Goal: Transaction & Acquisition: Purchase product/service

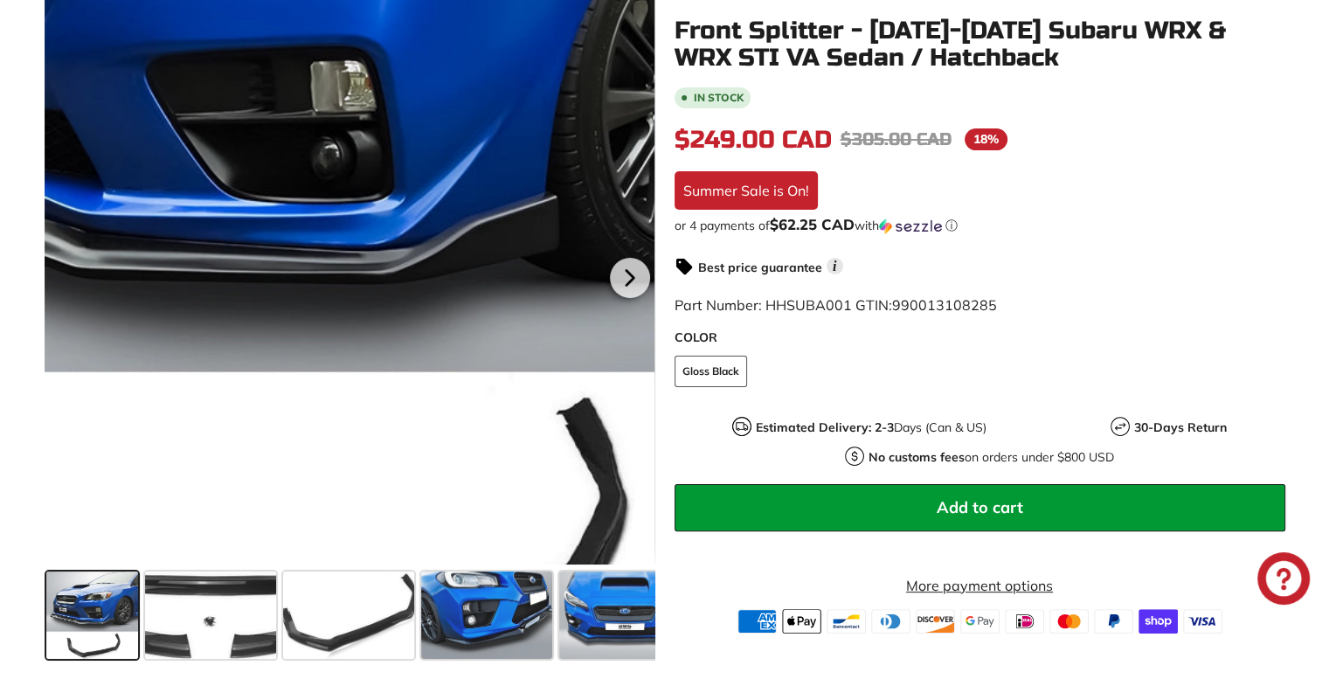
scroll to position [437, 0]
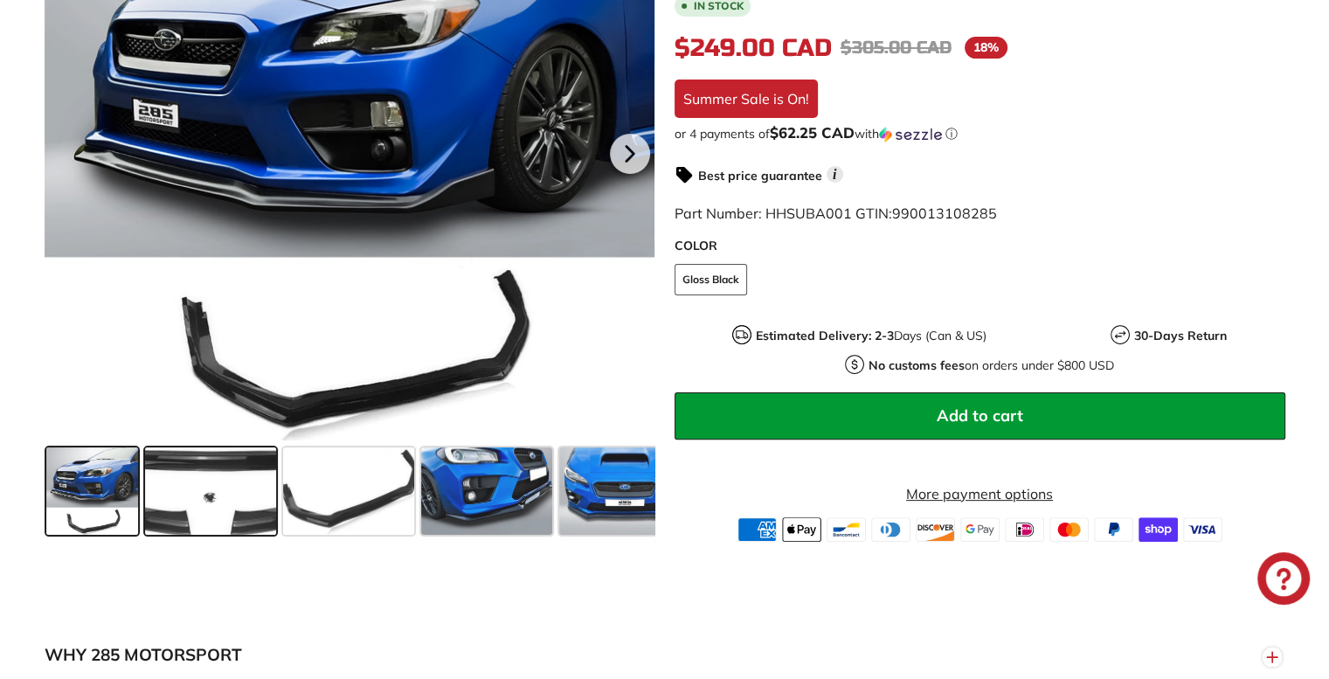
click at [204, 518] on span at bounding box center [210, 490] width 131 height 87
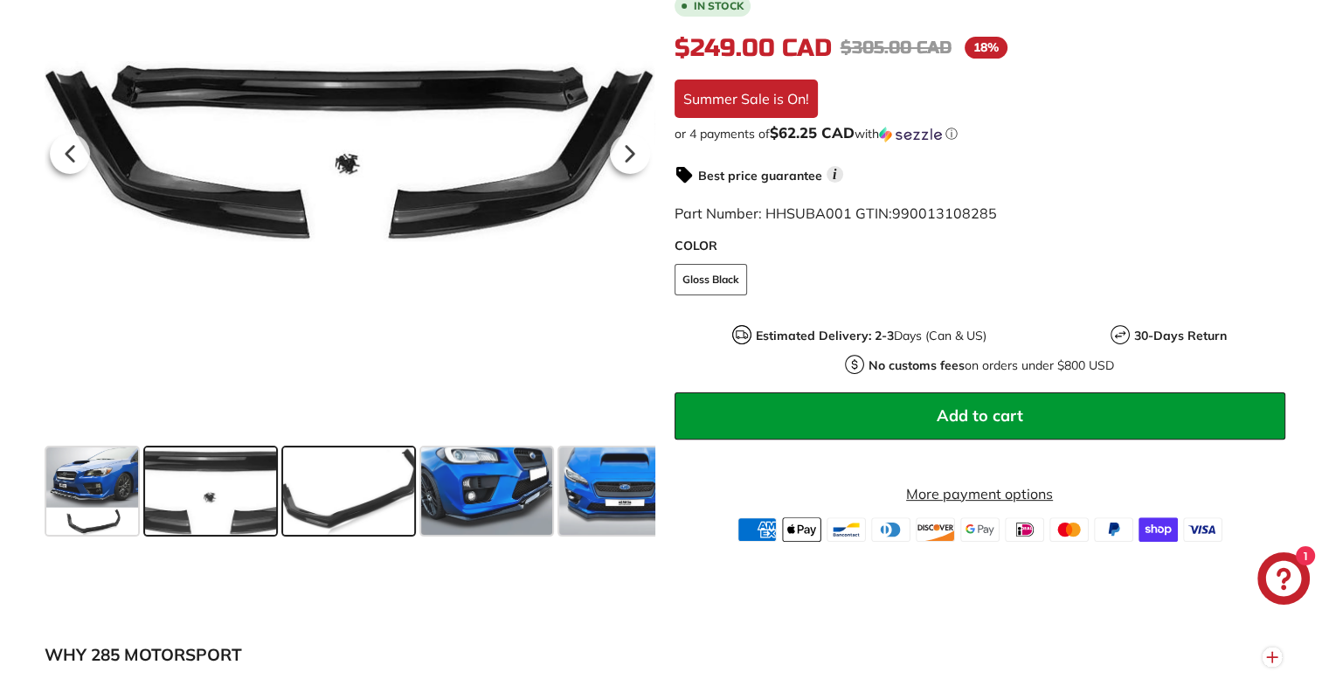
click at [326, 517] on span at bounding box center [348, 490] width 131 height 87
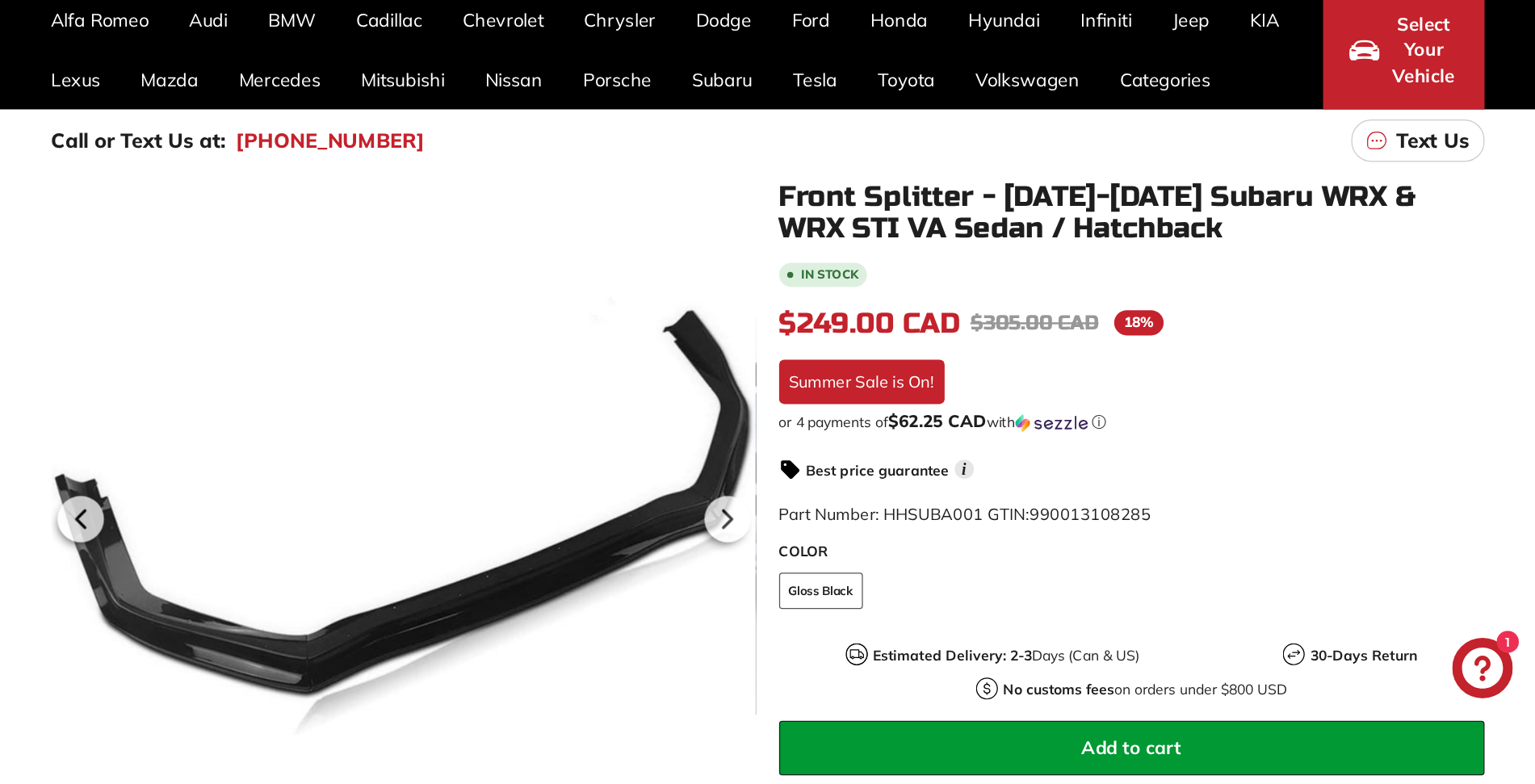
scroll to position [80, 0]
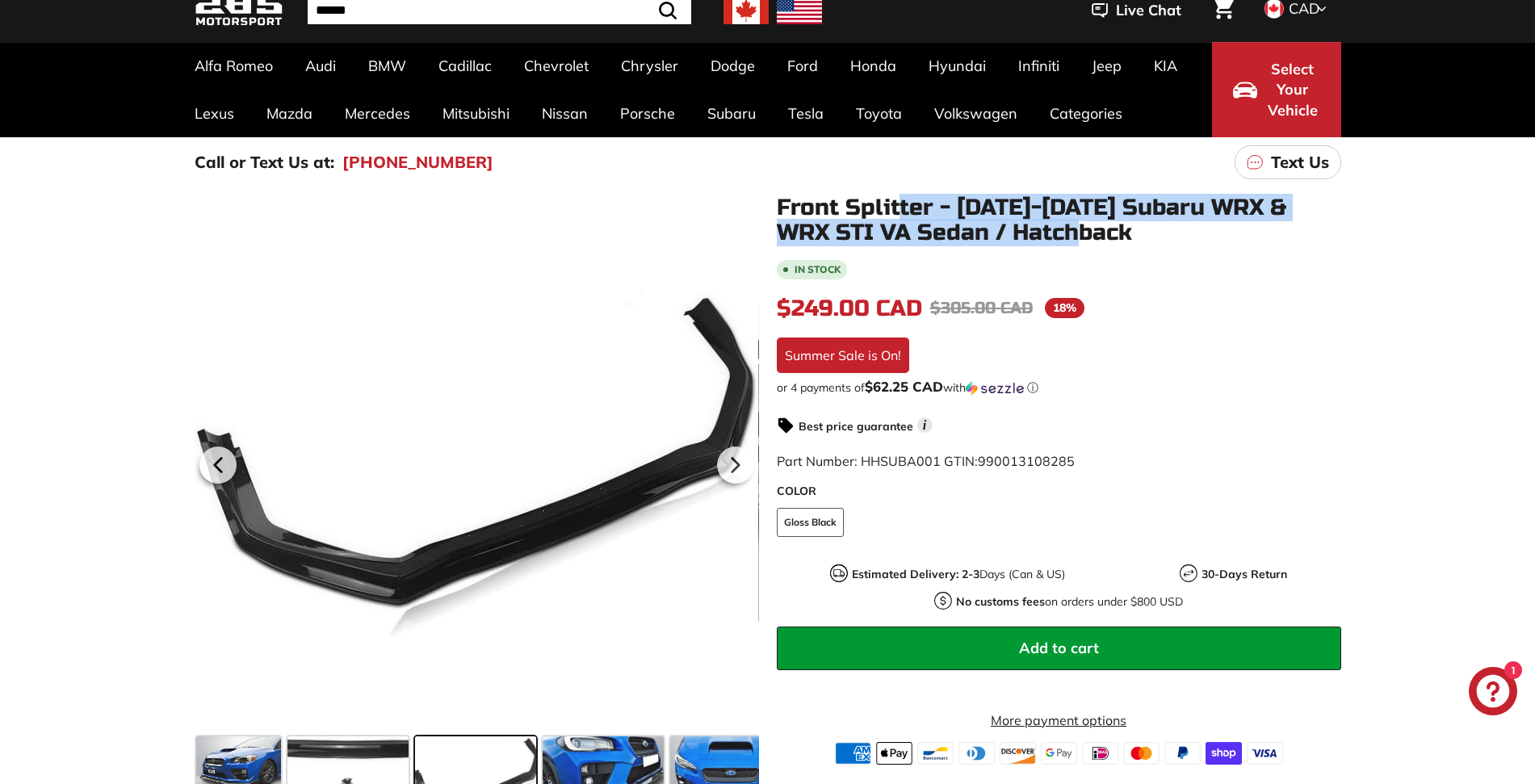
drag, startPoint x: 906, startPoint y: 199, endPoint x: 1151, endPoint y: 232, distance: 247.2
click at [1143, 234] on h1 "Front Splitter - [DATE]-[DATE] Subaru WRX & WRX STI VA Sedan / Hatchback" at bounding box center [1059, 220] width 565 height 50
click at [1151, 231] on h1 "Front Splitter - [DATE]-[DATE] Subaru WRX & WRX STI VA Sedan / Hatchback" at bounding box center [1059, 220] width 565 height 50
click at [1152, 235] on h1 "Front Splitter - [DATE]-[DATE] Subaru WRX & WRX STI VA Sedan / Hatchback" at bounding box center [1059, 220] width 565 height 50
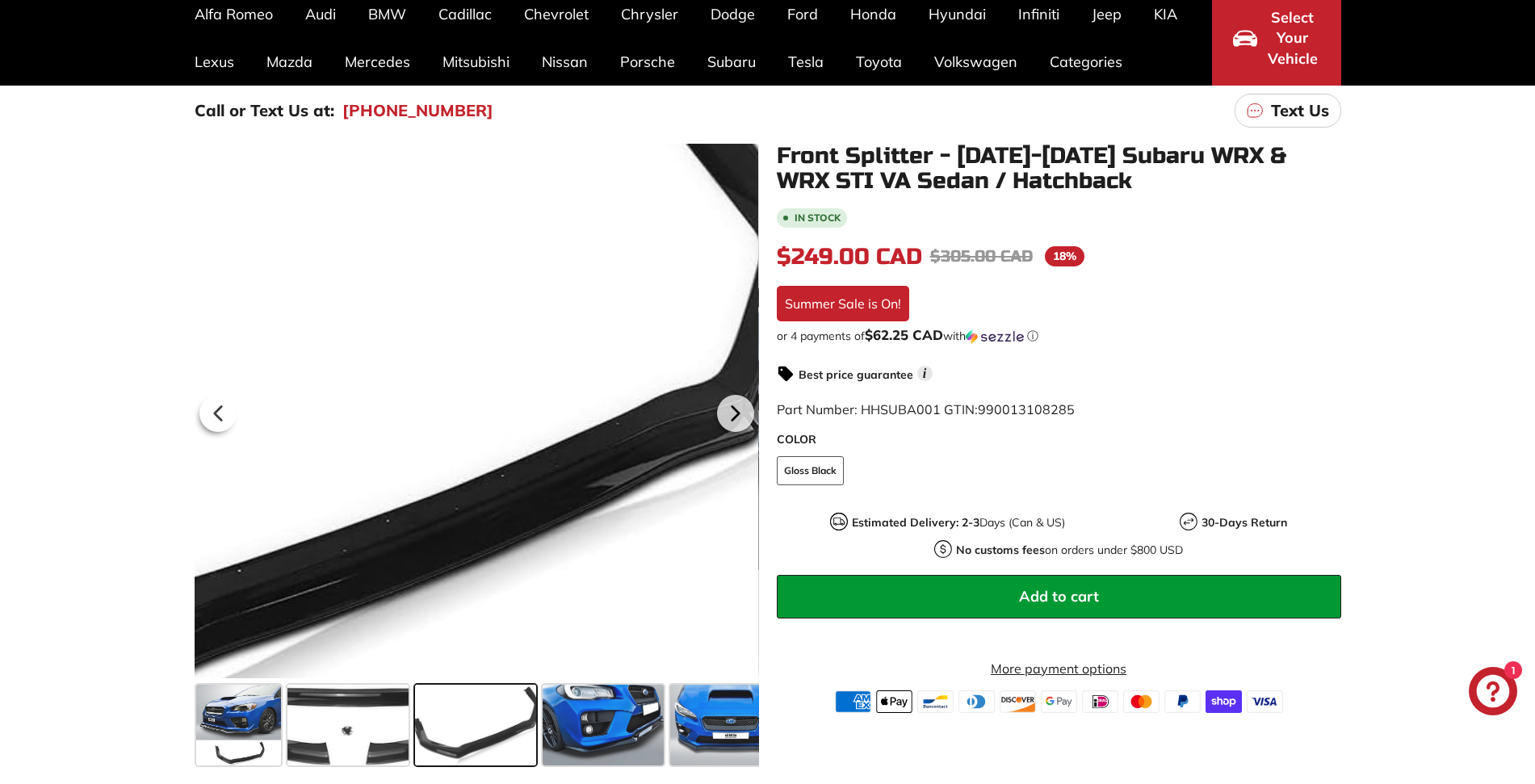
scroll to position [182, 0]
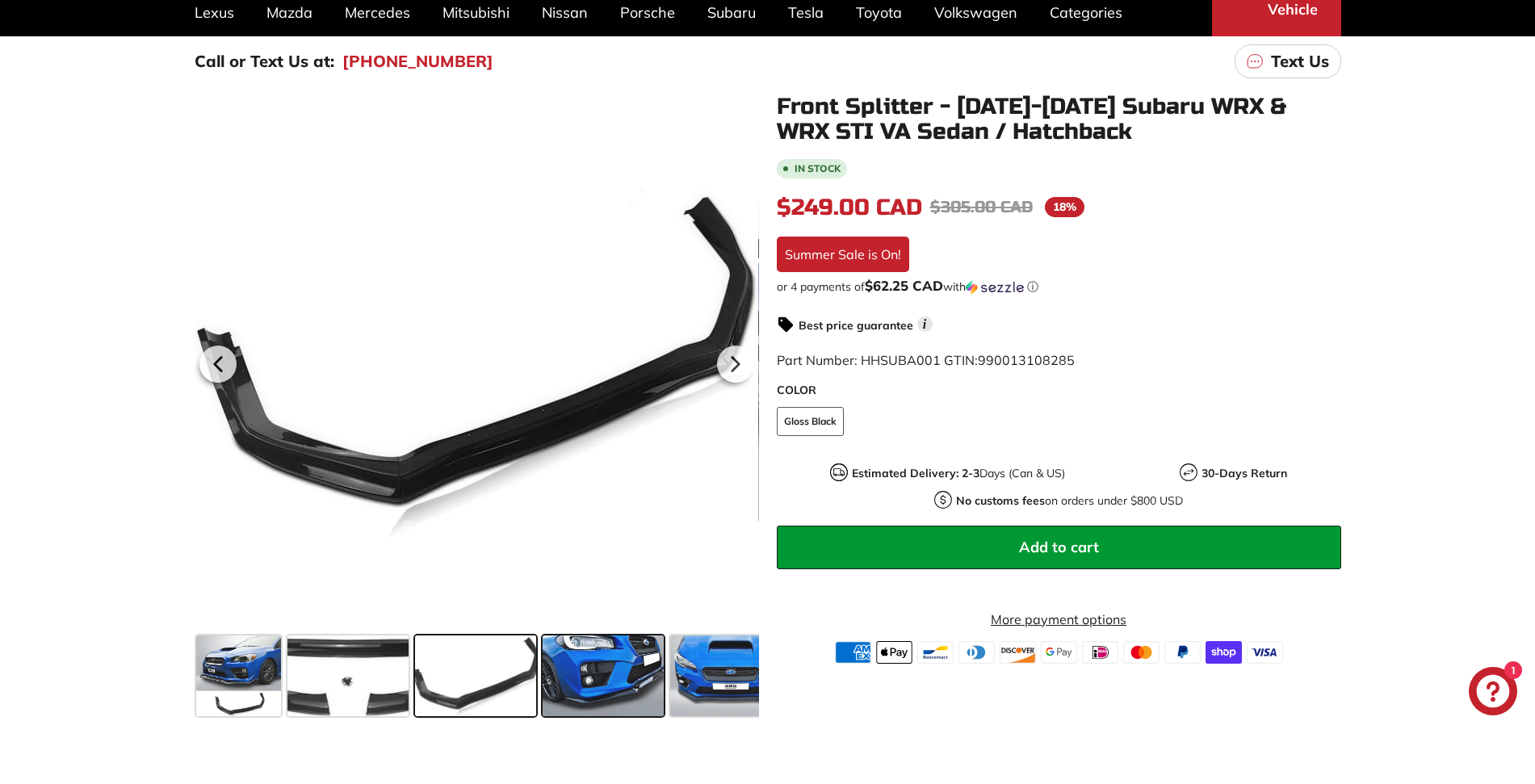
click at [616, 627] on span at bounding box center [603, 675] width 121 height 80
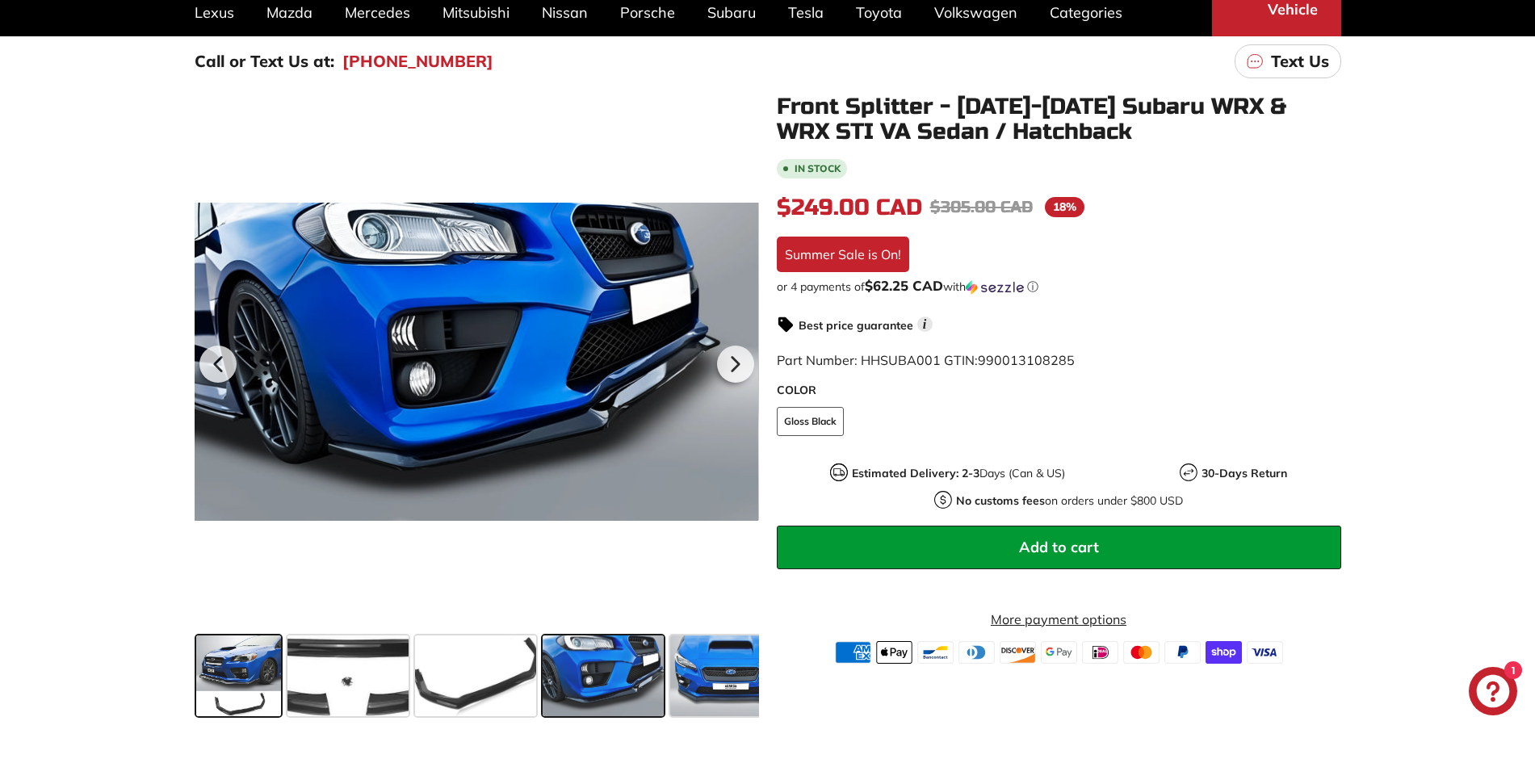
click at [230, 627] on span at bounding box center [239, 675] width 86 height 80
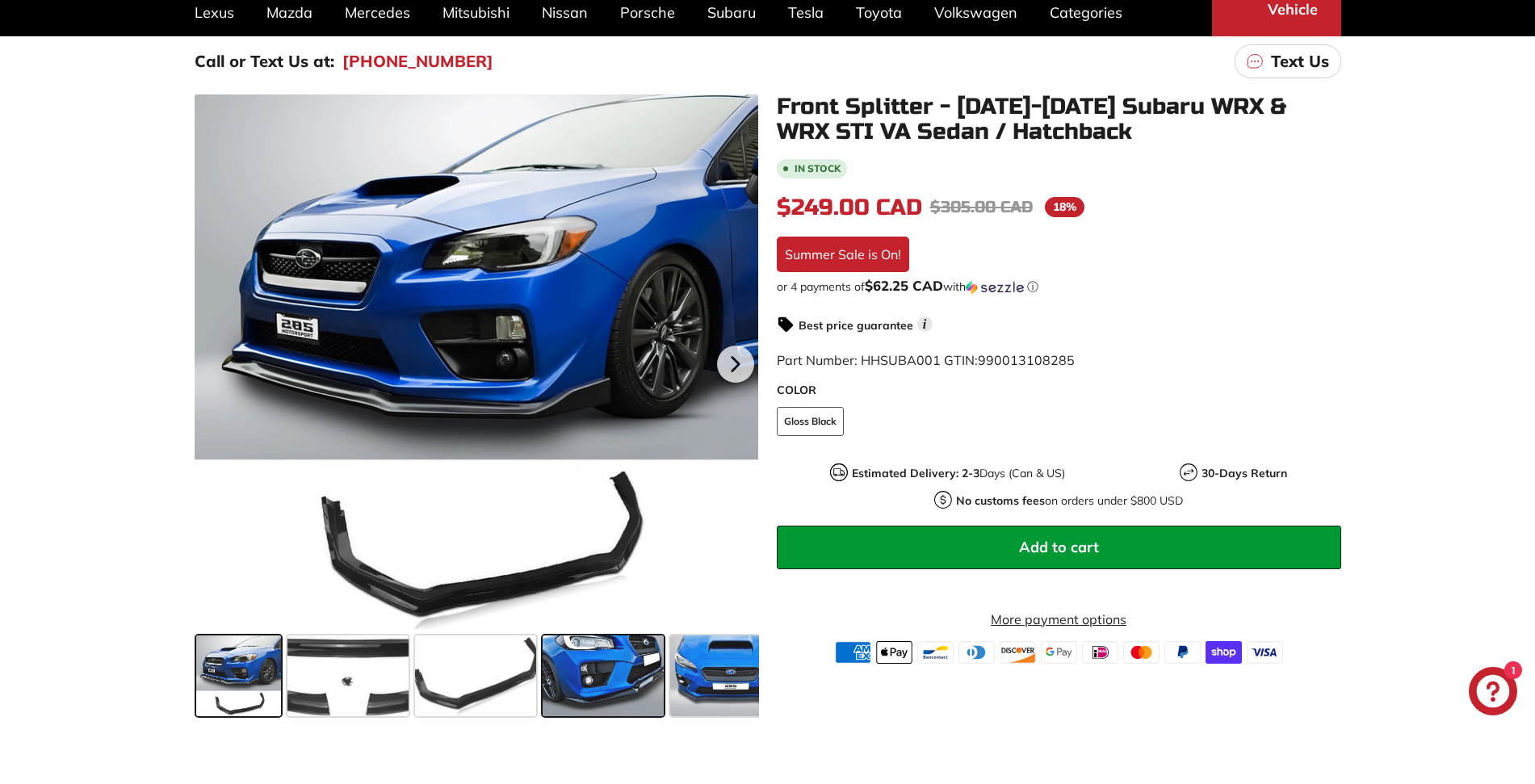
click at [599, 627] on span at bounding box center [603, 675] width 121 height 80
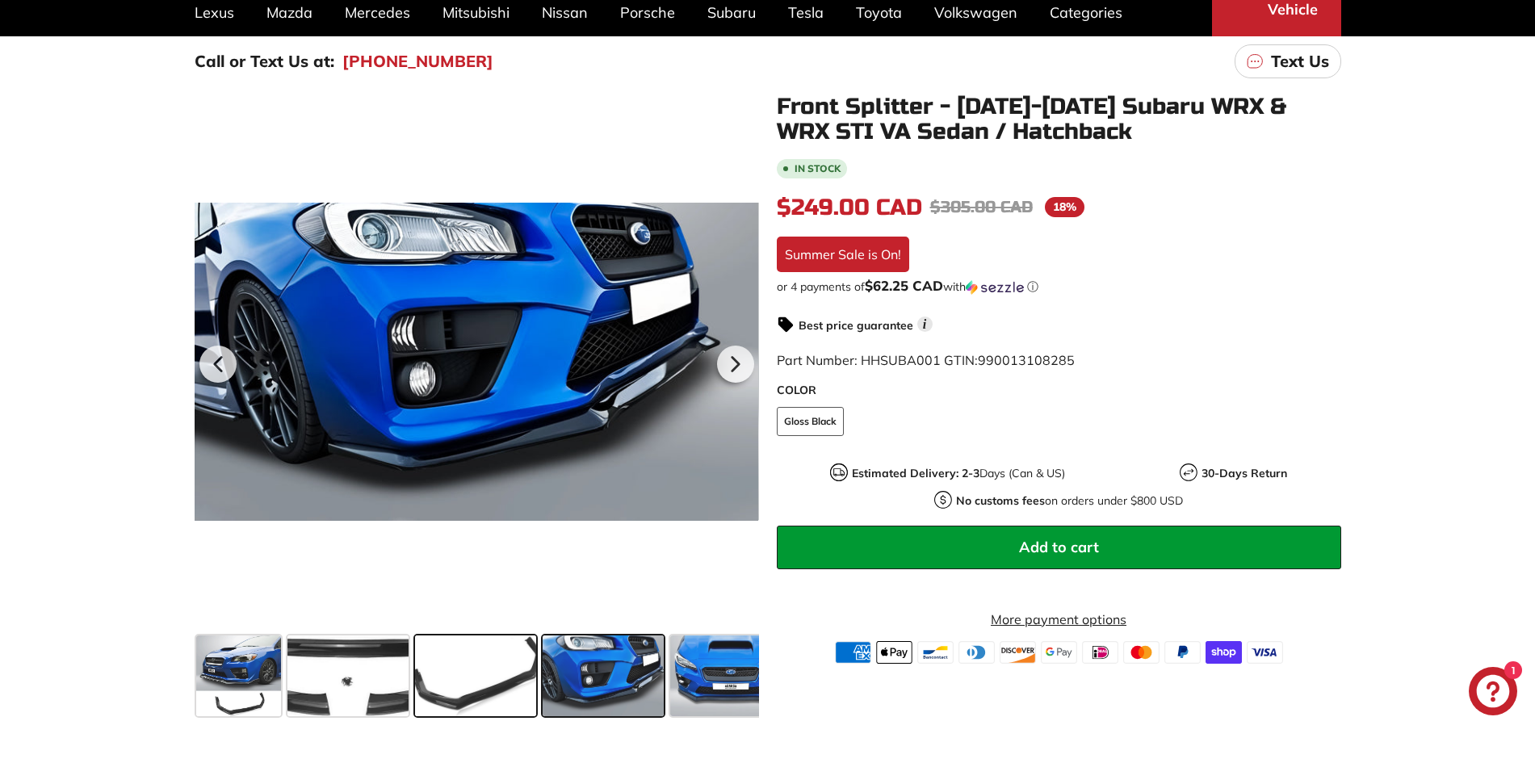
click at [480, 627] on span at bounding box center [475, 675] width 121 height 80
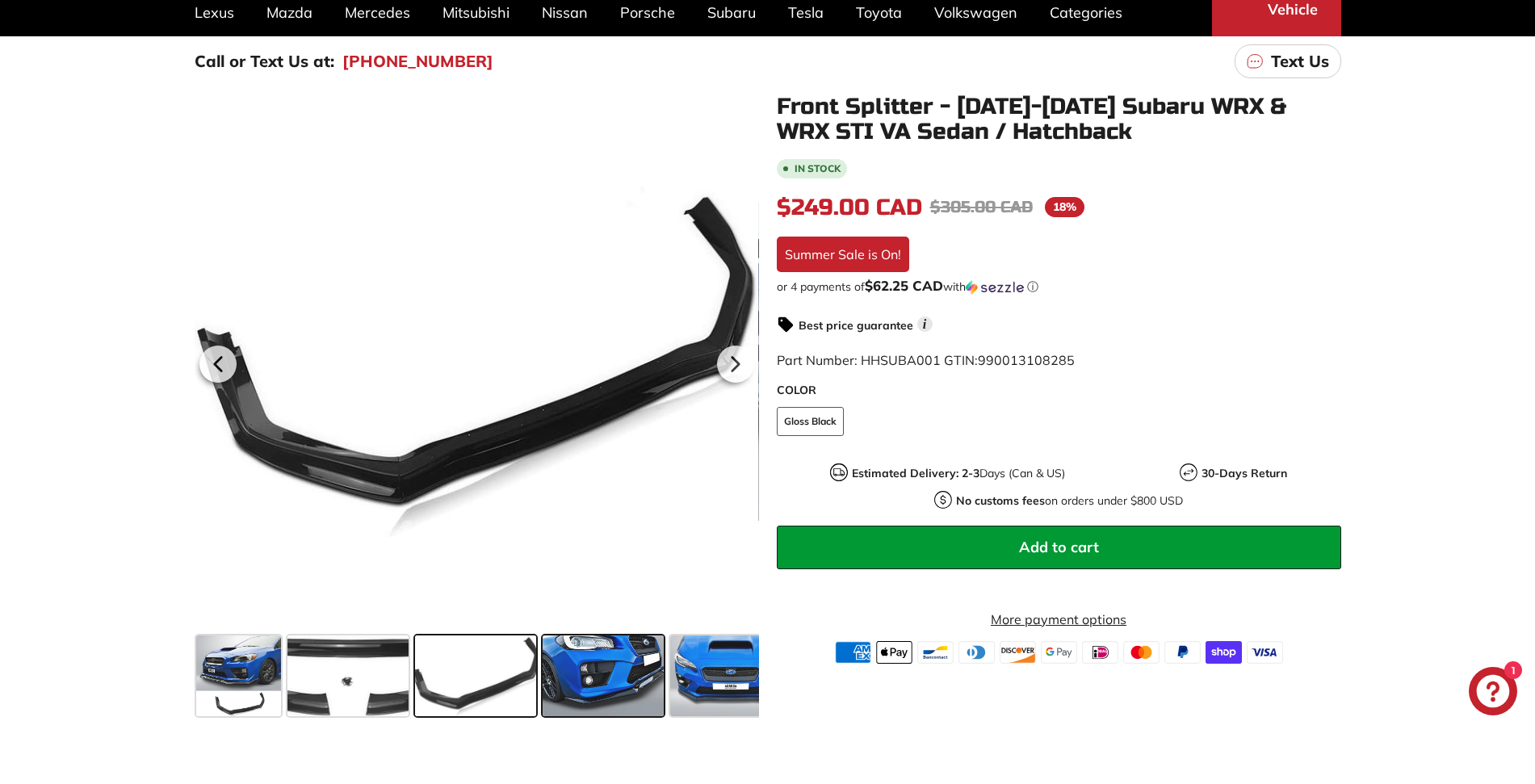
click at [629, 627] on span at bounding box center [603, 675] width 121 height 80
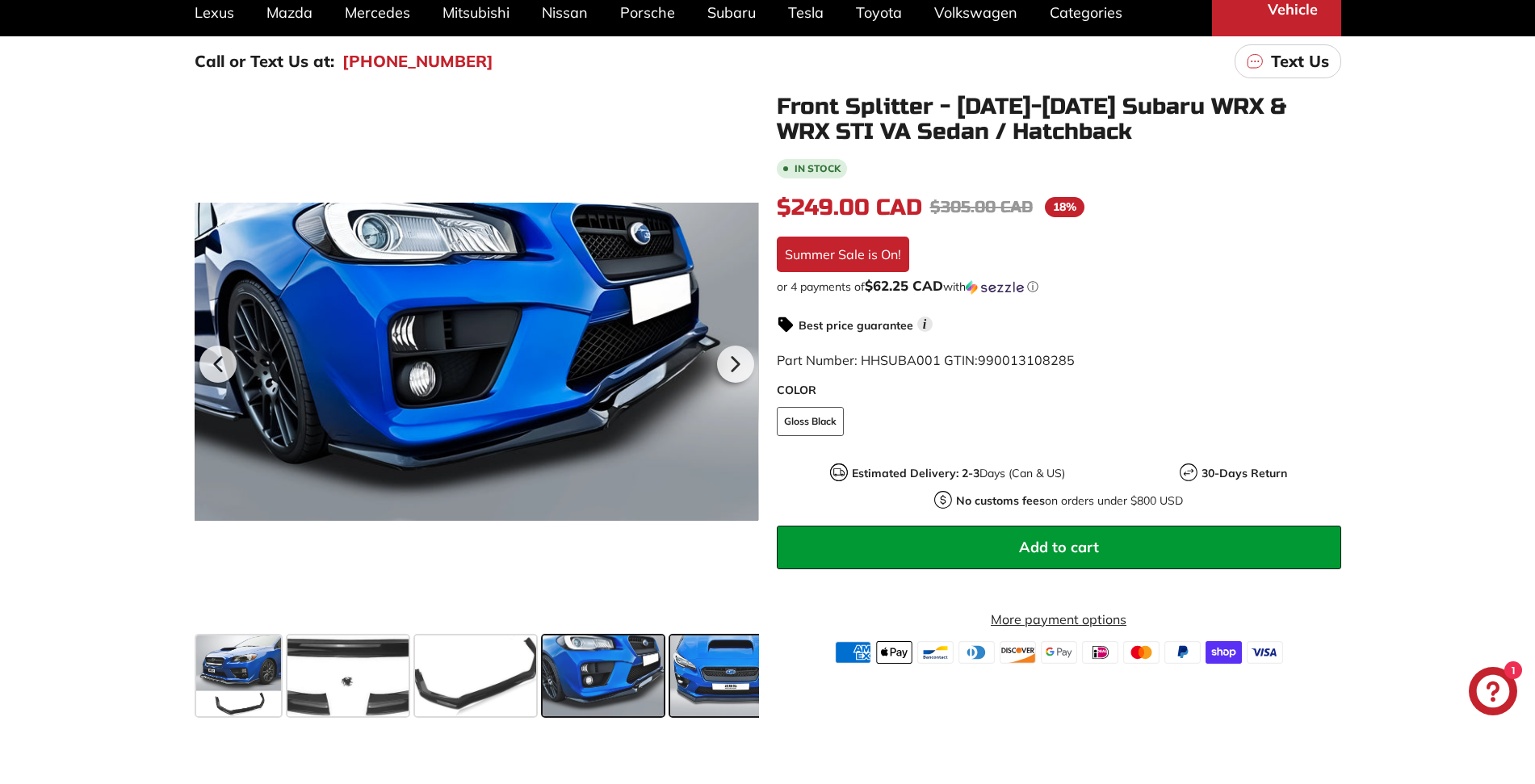
click at [703, 627] on span at bounding box center [731, 675] width 121 height 80
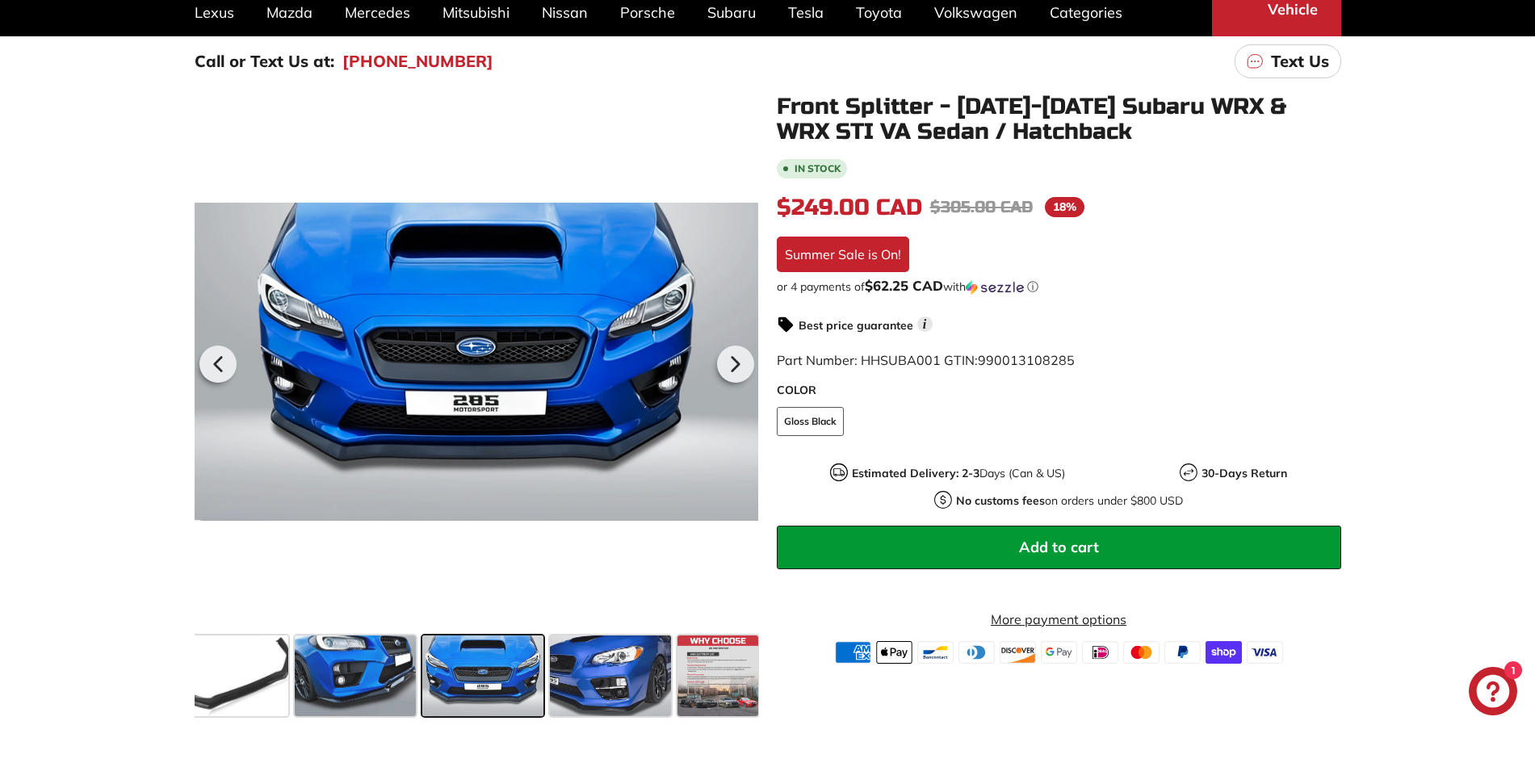
scroll to position [0, 251]
drag, startPoint x: 386, startPoint y: 699, endPoint x: 382, endPoint y: 707, distance: 8.9
click at [383, 627] on span at bounding box center [352, 675] width 121 height 80
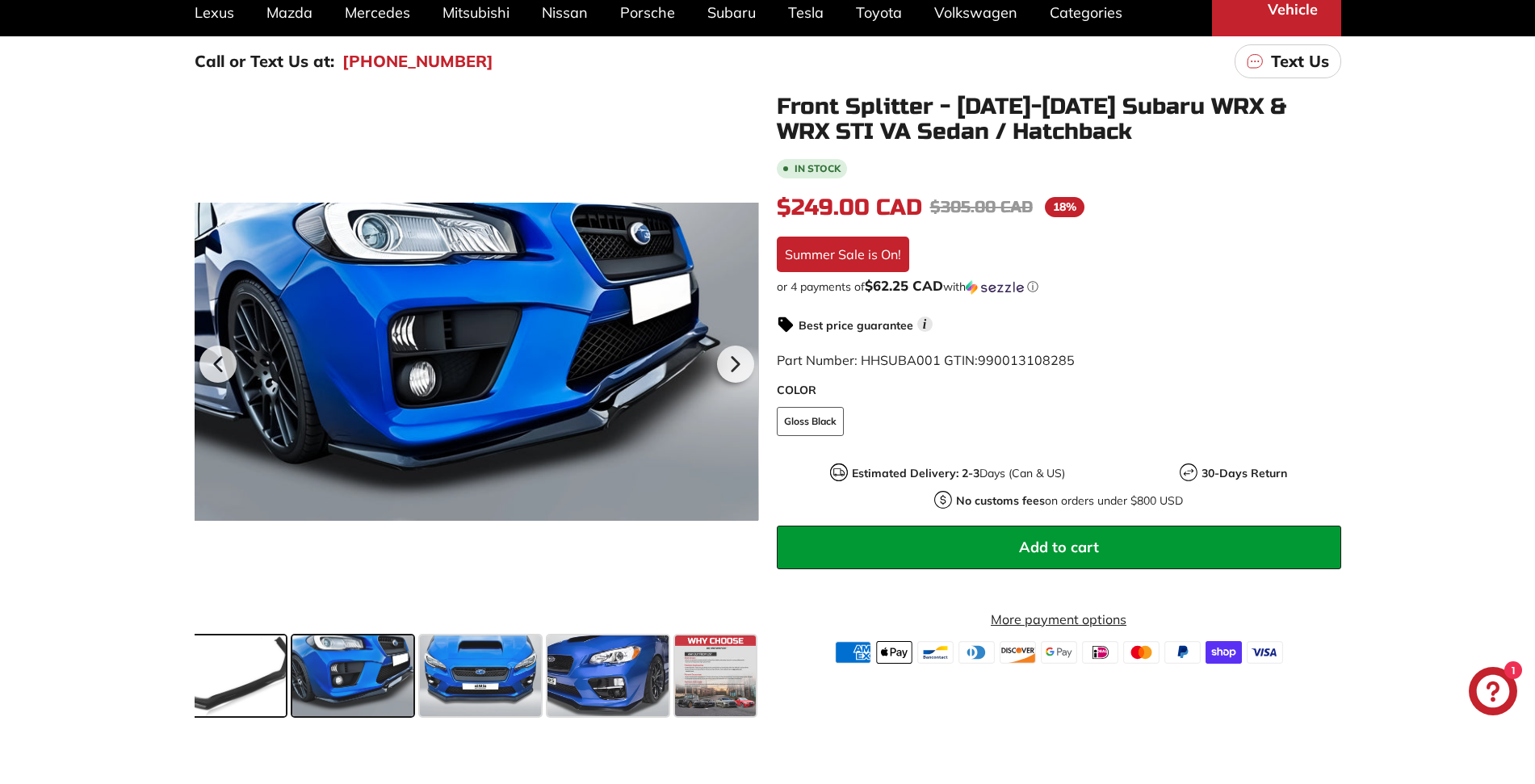
click at [208, 627] on span at bounding box center [225, 675] width 121 height 80
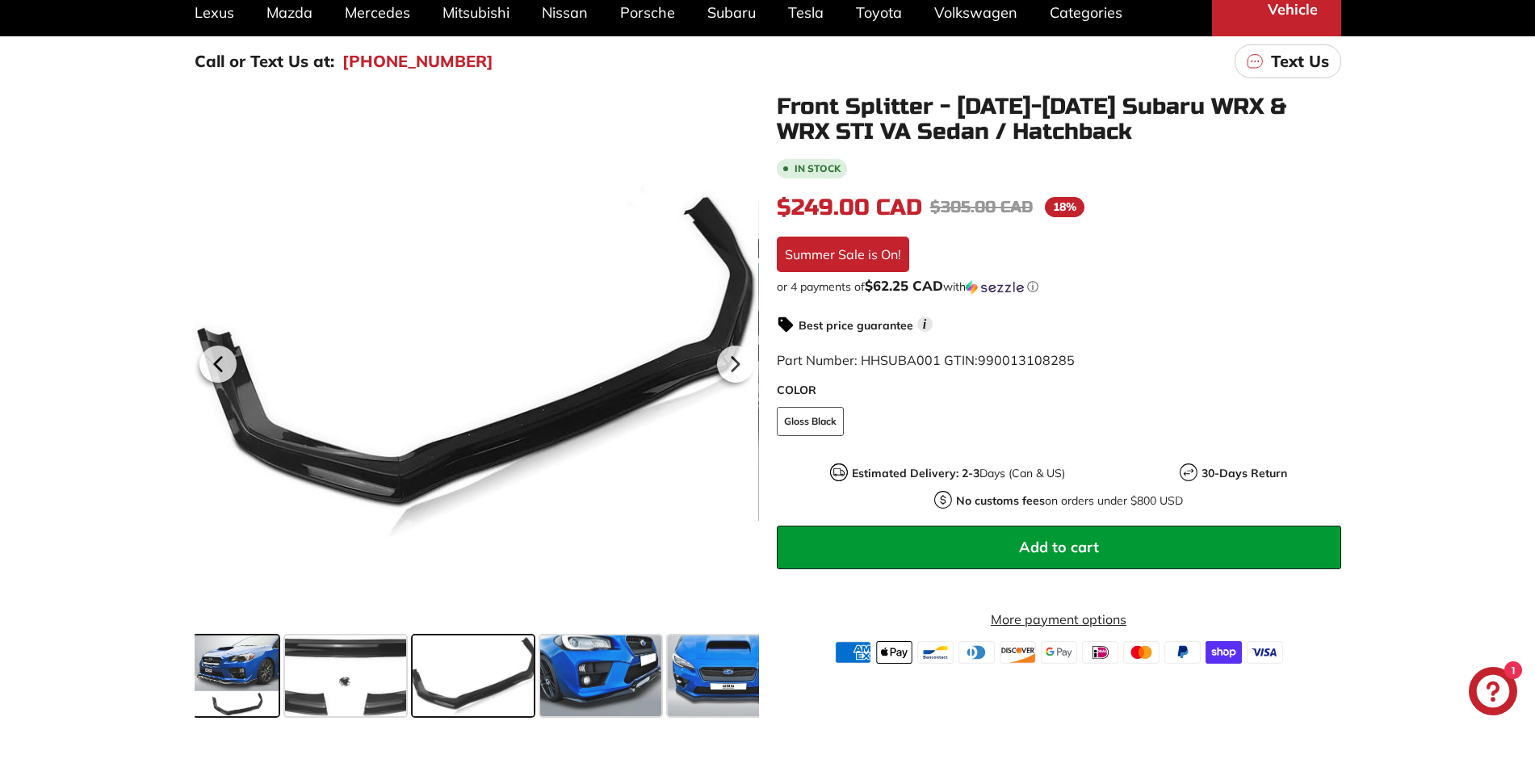
scroll to position [0, 0]
